Goal: Feedback & Contribution: Contribute content

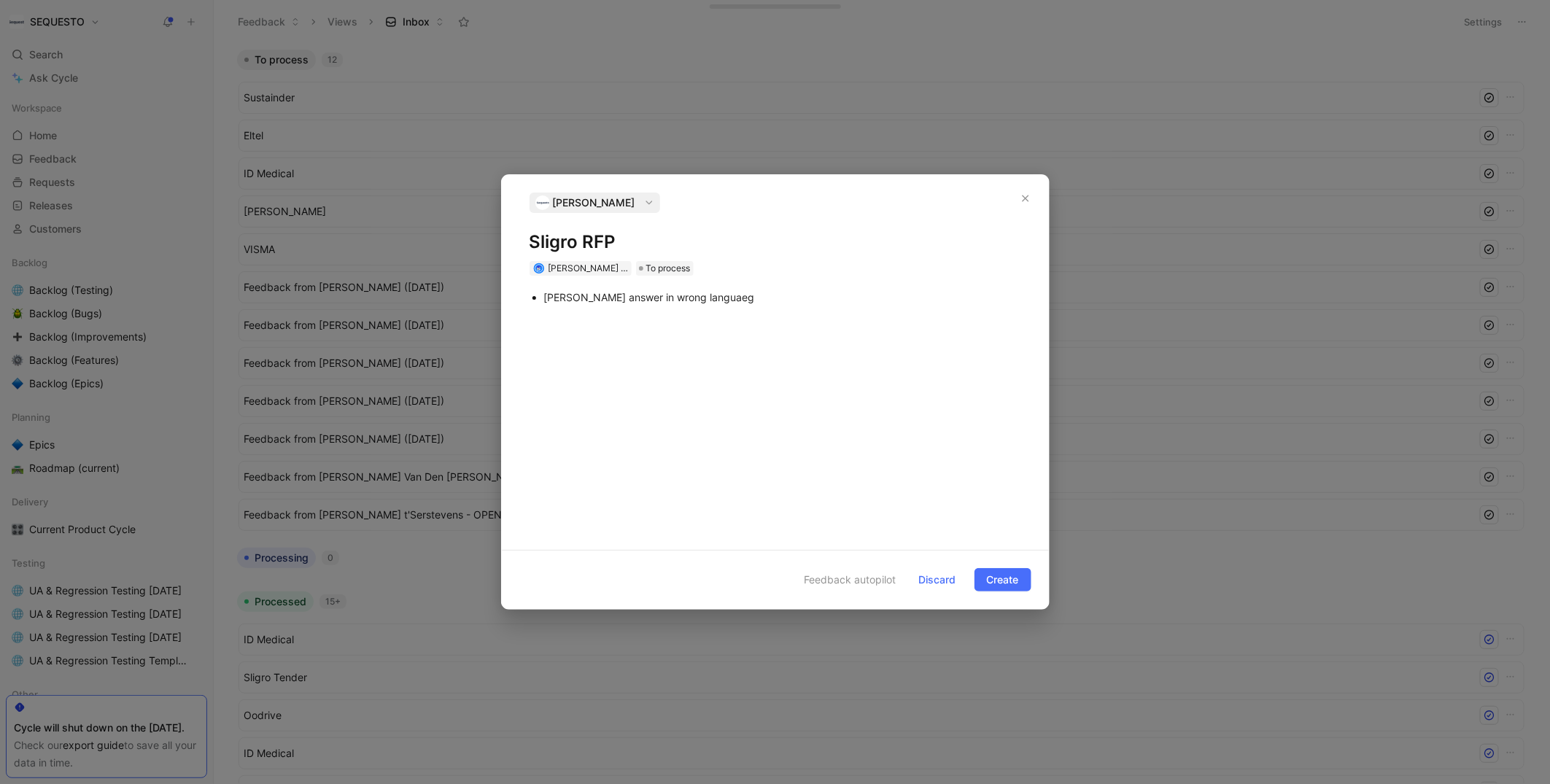
click at [1006, 565] on div "Feedback autopilot Discard Create" at bounding box center [775, 579] width 547 height 59
click at [1002, 582] on span "Create" at bounding box center [1003, 580] width 33 height 17
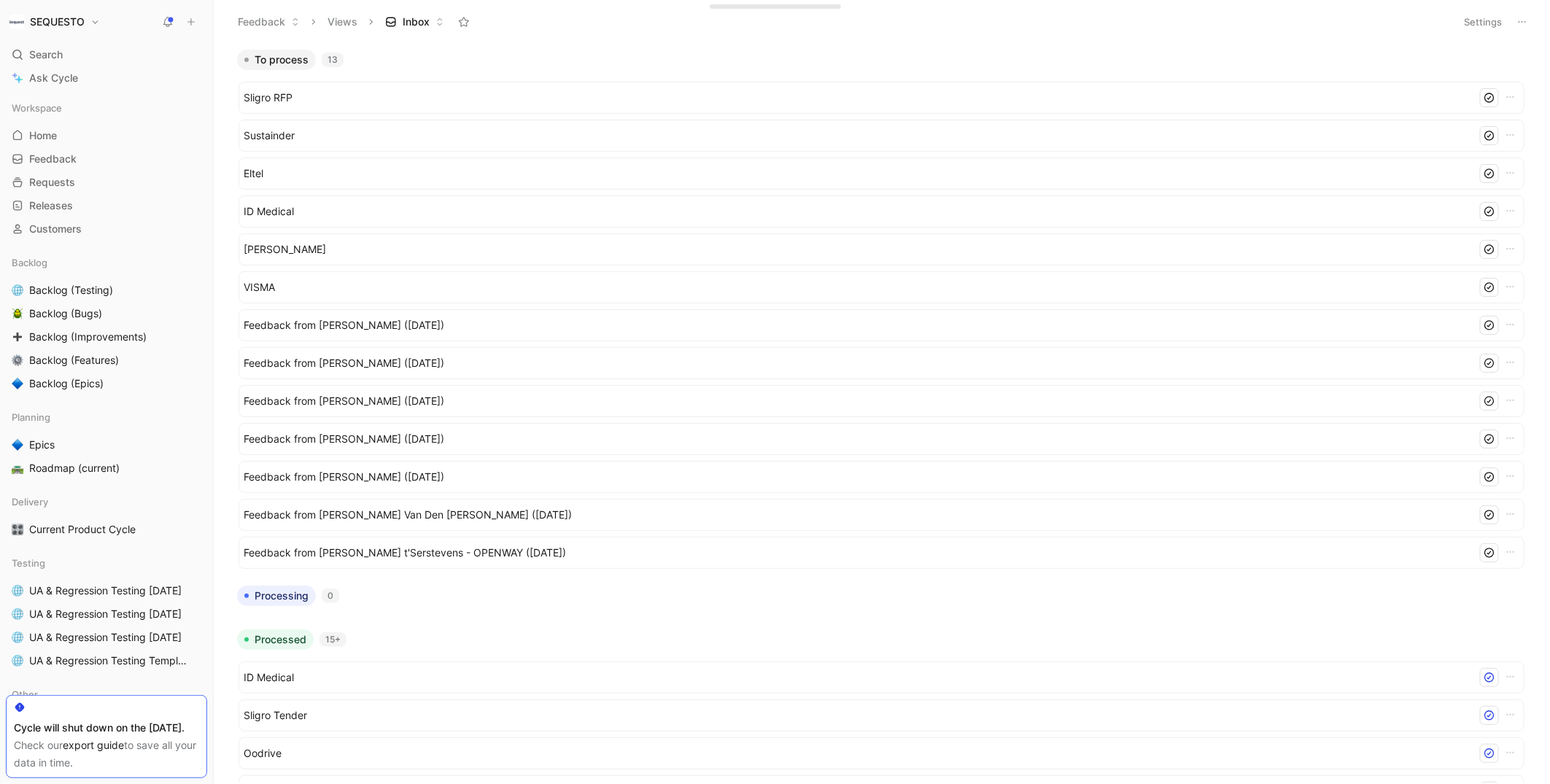
click at [190, 15] on button at bounding box center [191, 22] width 21 height 21
click at [270, 27] on button "New feedback c" at bounding box center [288, 27] width 156 height 25
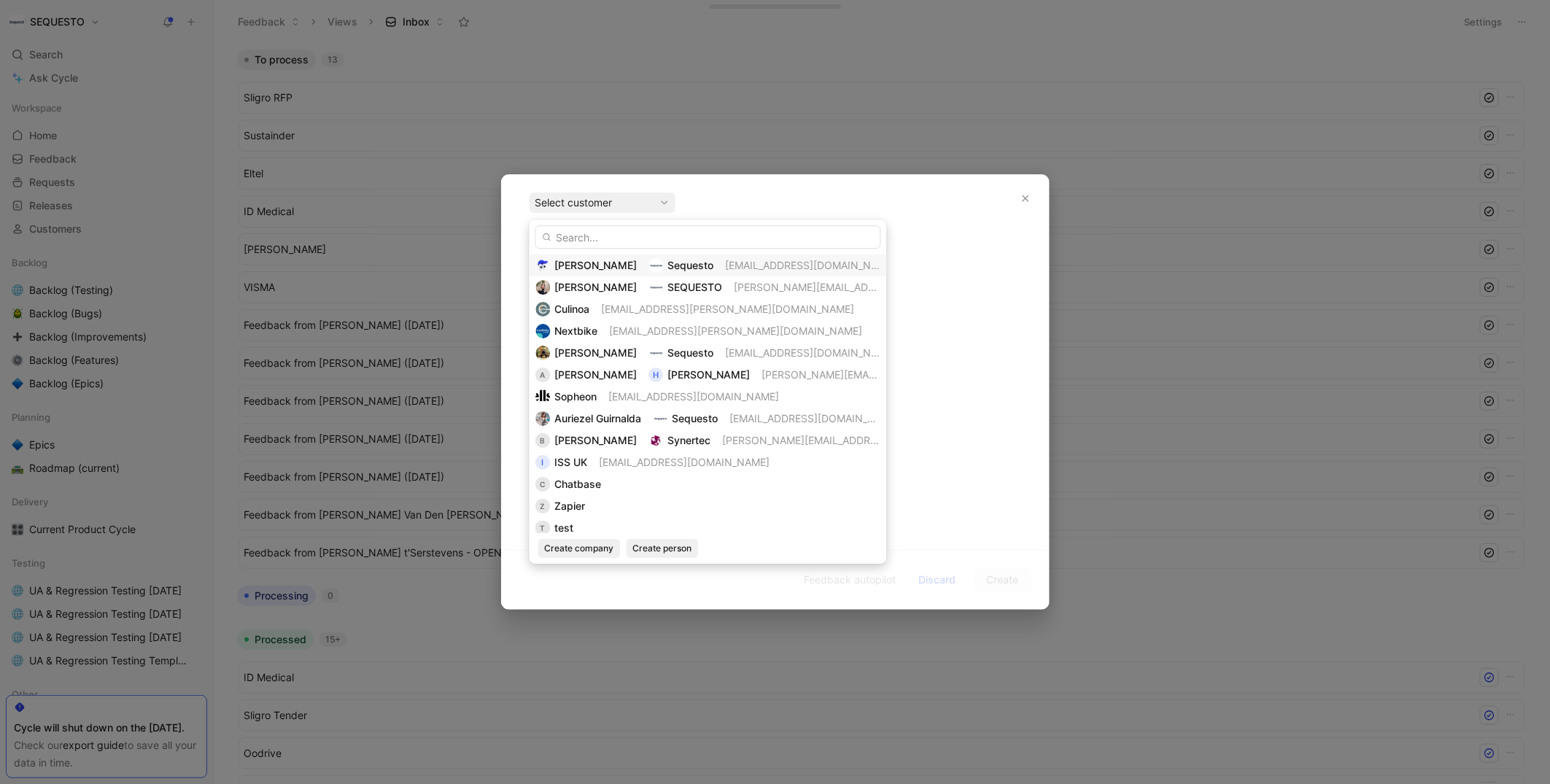
click at [649, 265] on img at bounding box center [656, 265] width 15 height 15
click at [581, 264] on span "[PERSON_NAME]" at bounding box center [596, 265] width 82 height 12
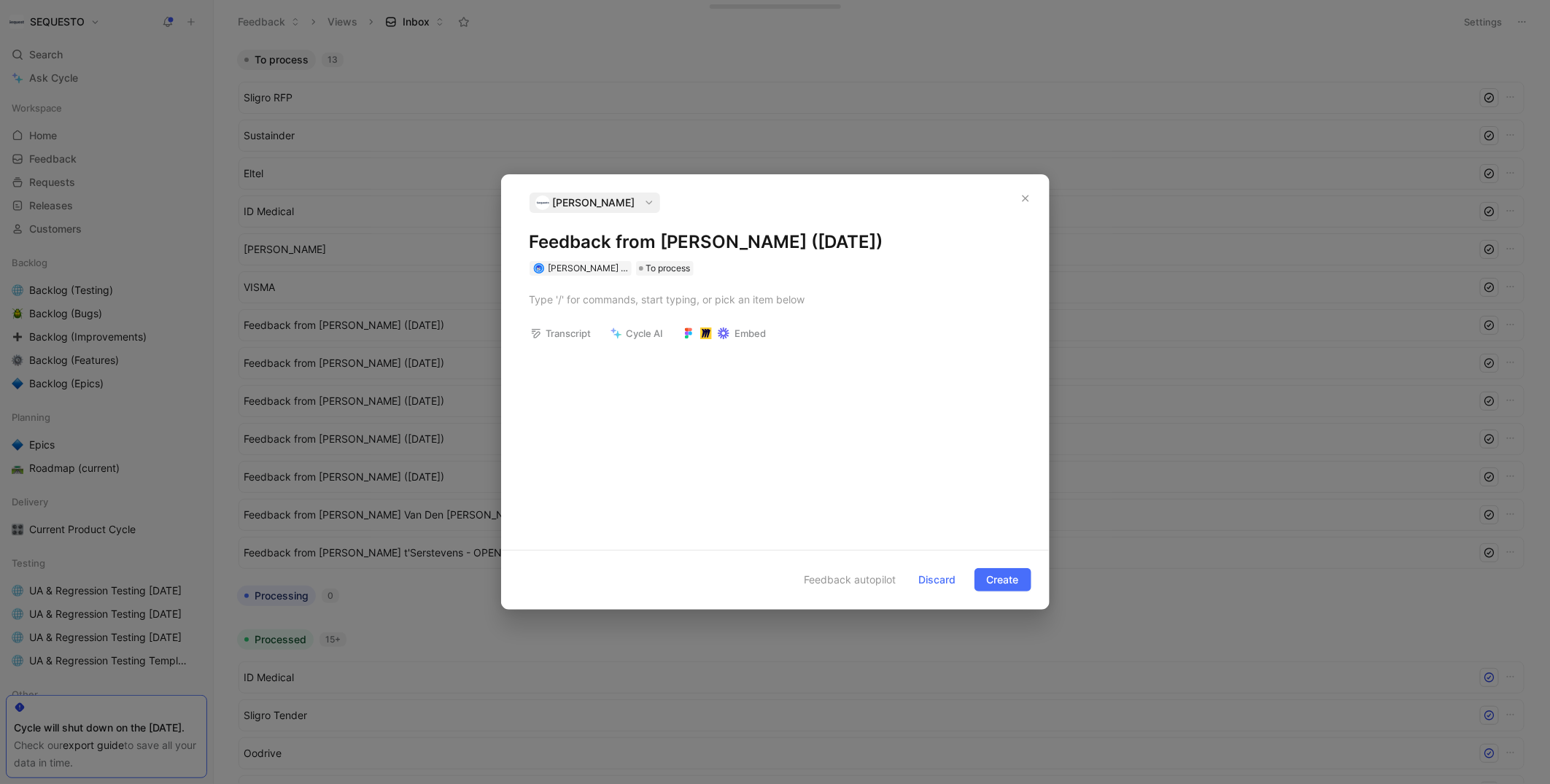
click at [582, 236] on h1 "Feedback from [PERSON_NAME] ([DATE])" at bounding box center [775, 241] width 492 height 23
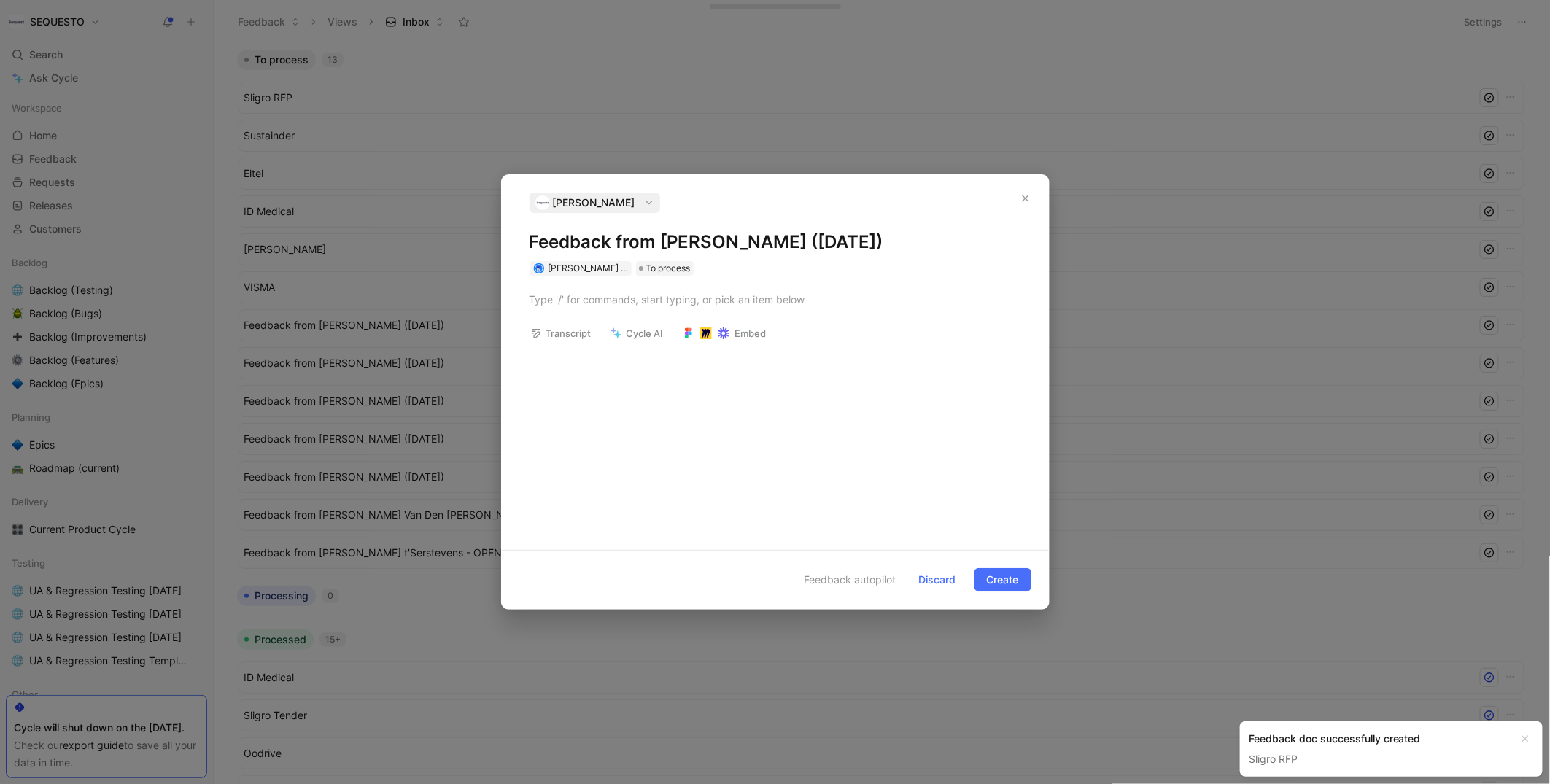
click at [582, 236] on h1 "Feedback from [PERSON_NAME] ([DATE])" at bounding box center [775, 241] width 492 height 23
click at [583, 297] on div at bounding box center [775, 299] width 492 height 15
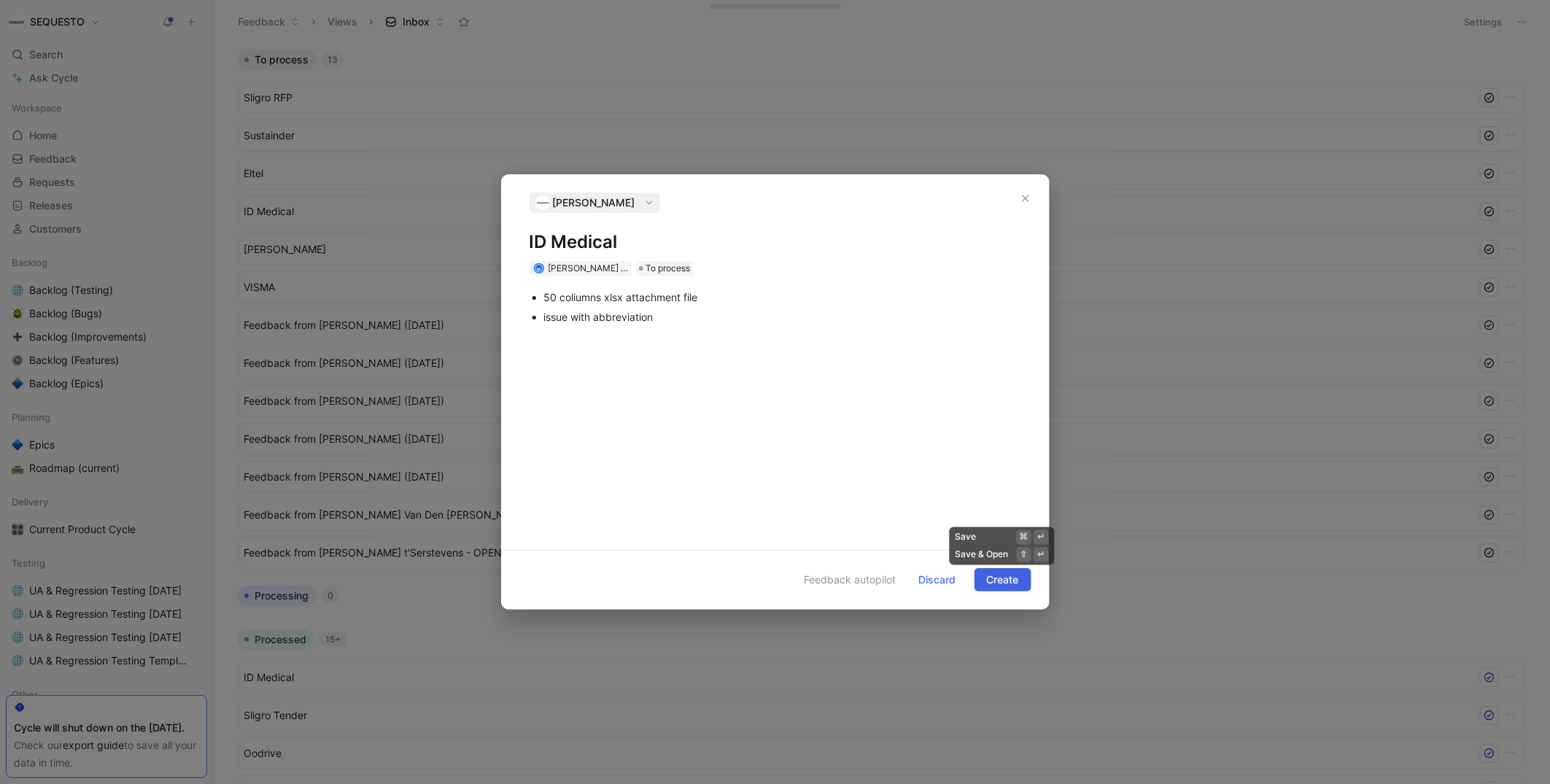
click at [1012, 574] on span "Create" at bounding box center [1003, 580] width 33 height 17
